Goal: Information Seeking & Learning: Find specific fact

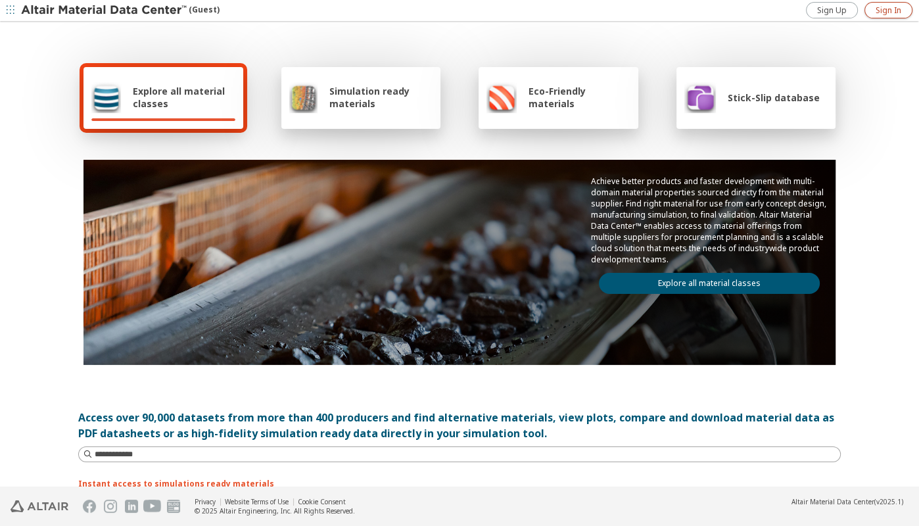
click at [893, 8] on span "Sign In" at bounding box center [889, 10] width 26 height 11
click at [153, 89] on span "Explore all material classes" at bounding box center [184, 97] width 103 height 25
click at [177, 86] on span "Explore all material classes" at bounding box center [184, 97] width 103 height 25
click at [137, 97] on span "Explore all material classes" at bounding box center [184, 97] width 103 height 25
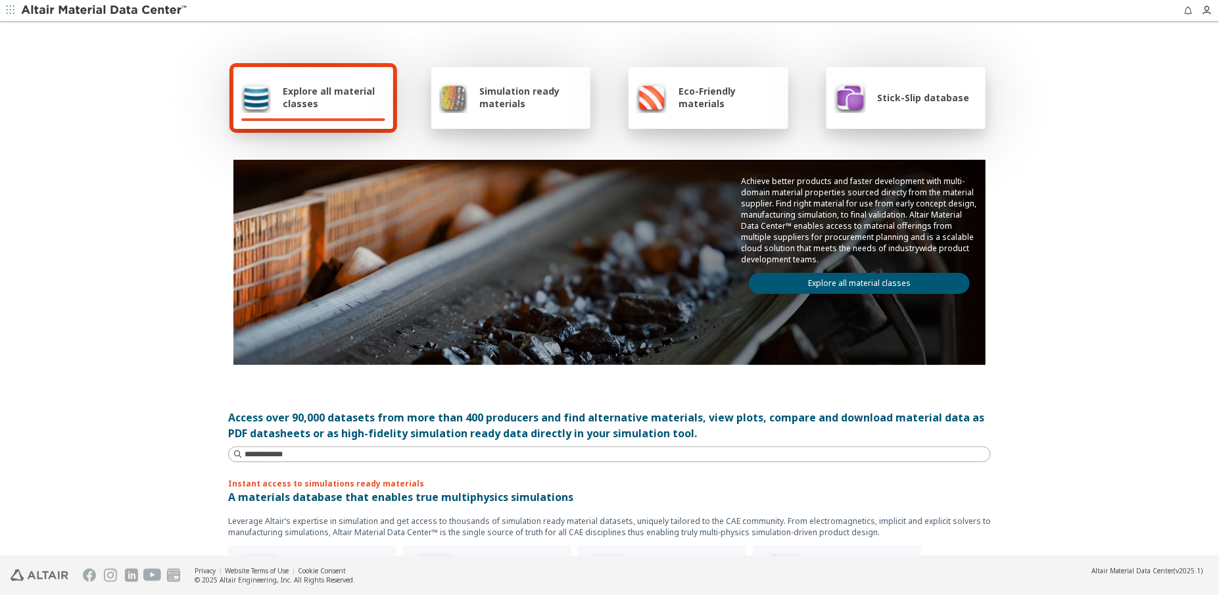
drag, startPoint x: 867, startPoint y: 282, endPoint x: 885, endPoint y: 282, distance: 18.4
click at [867, 282] on link "Explore all material classes" at bounding box center [859, 283] width 221 height 21
click at [826, 281] on link "Explore all material classes" at bounding box center [859, 283] width 221 height 21
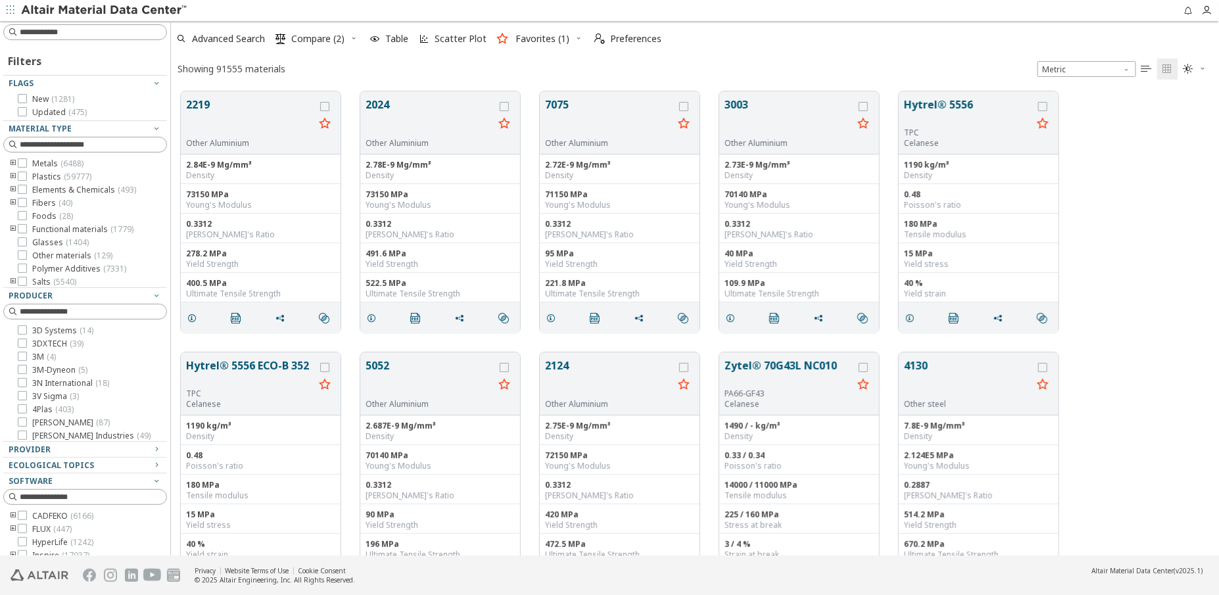
scroll to position [464, 1039]
click at [82, 36] on input at bounding box center [93, 32] width 147 height 13
paste input "******"
type input "******"
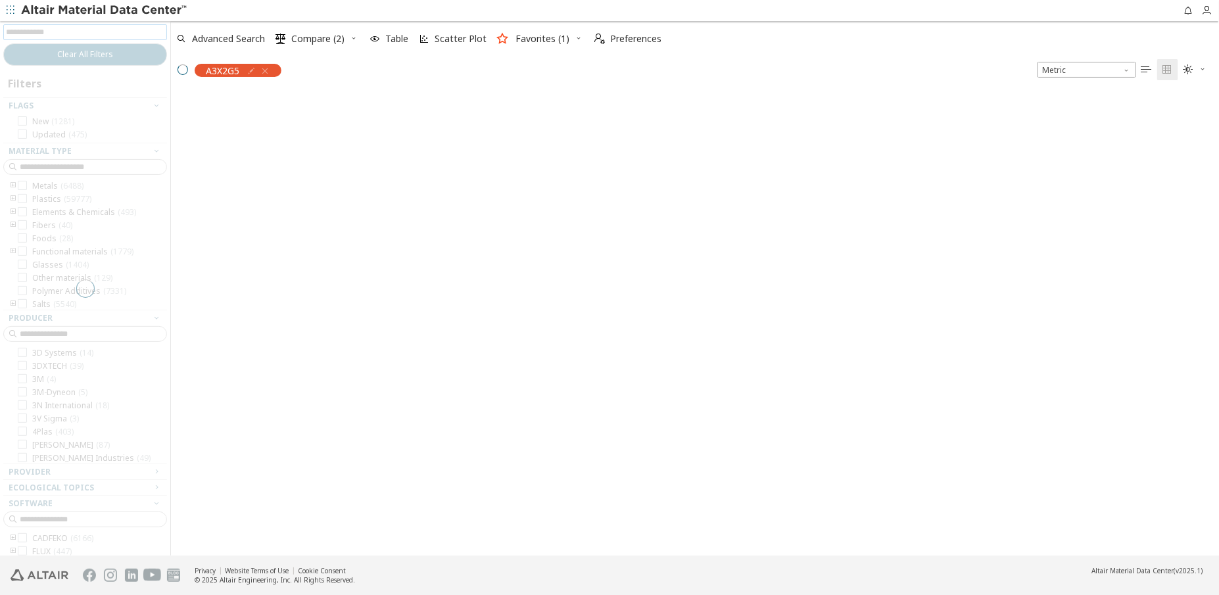
scroll to position [464, 1039]
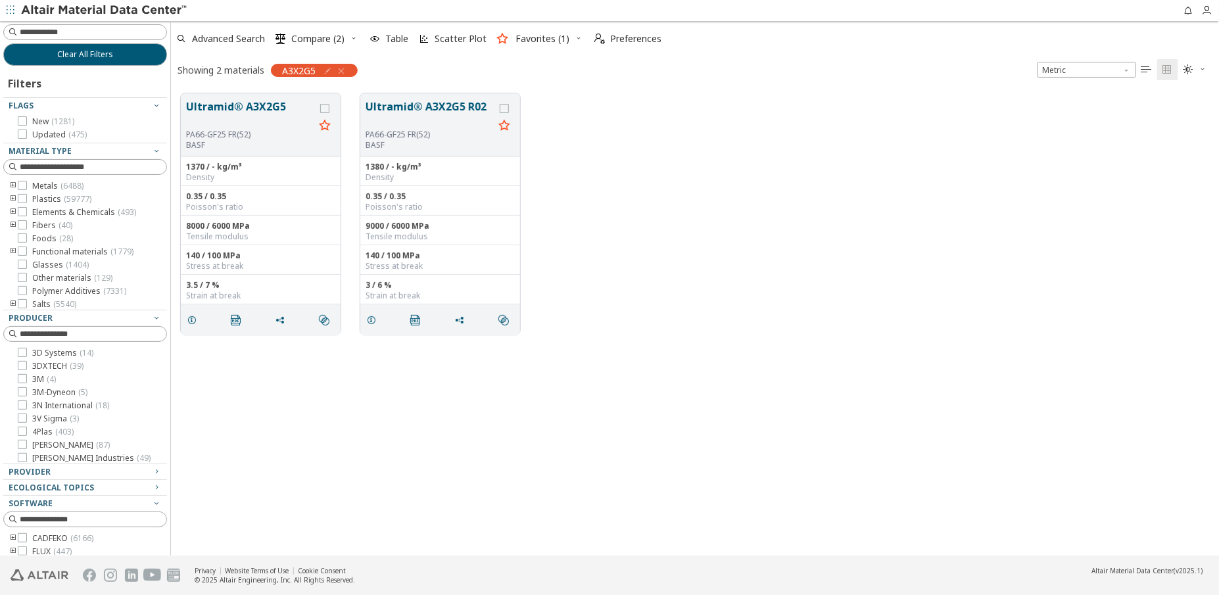
click at [343, 68] on icon "button" at bounding box center [341, 71] width 11 height 11
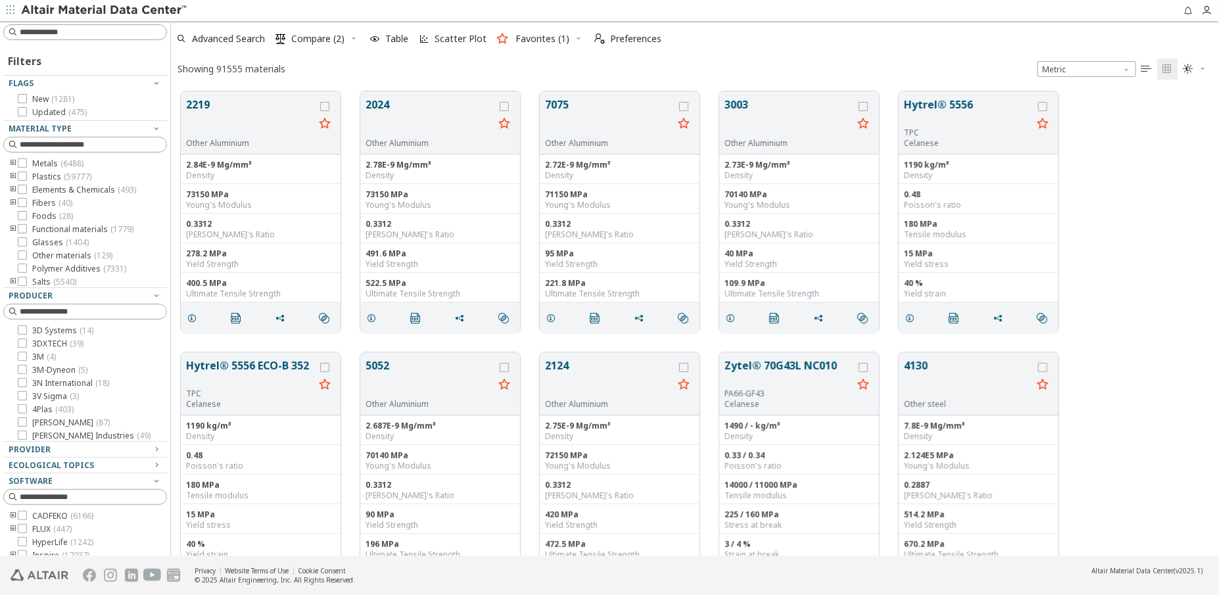
scroll to position [464, 1039]
click at [105, 33] on input at bounding box center [93, 32] width 147 height 13
type input "**********"
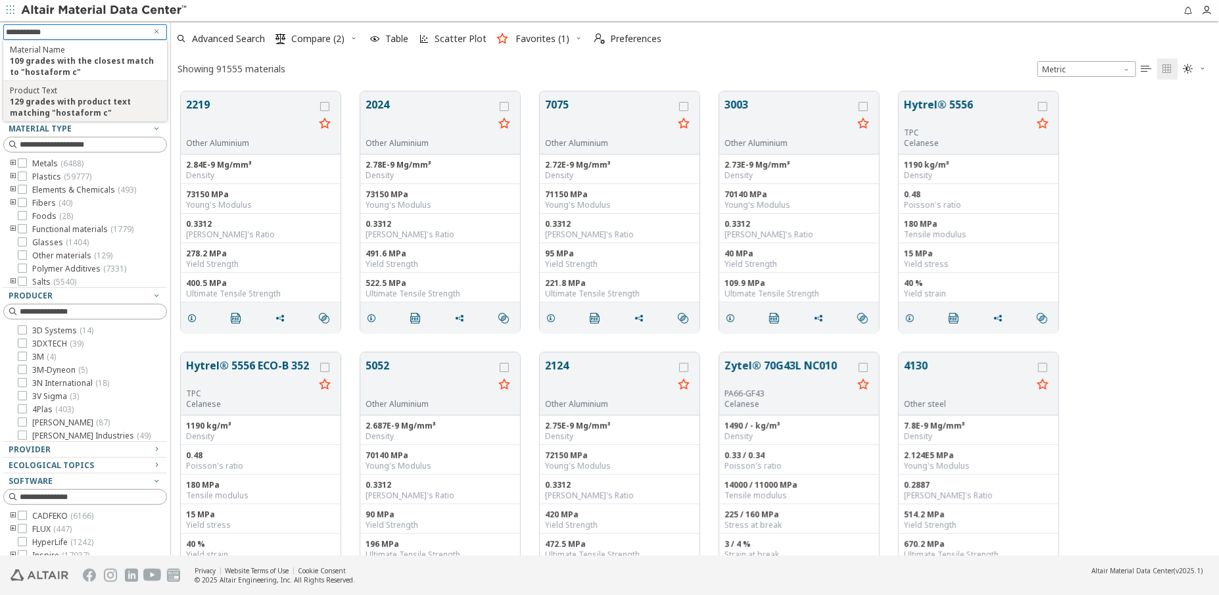
drag, startPoint x: 81, startPoint y: 107, endPoint x: 166, endPoint y: 107, distance: 84.8
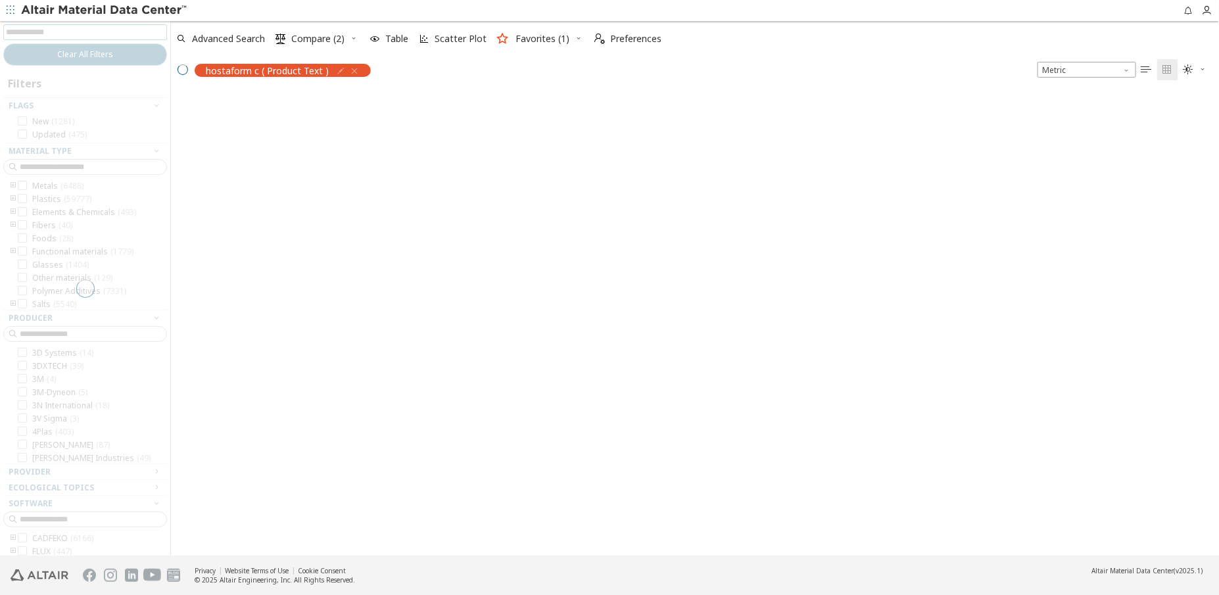
scroll to position [464, 1039]
